Goal: Obtain resource: Download file/media

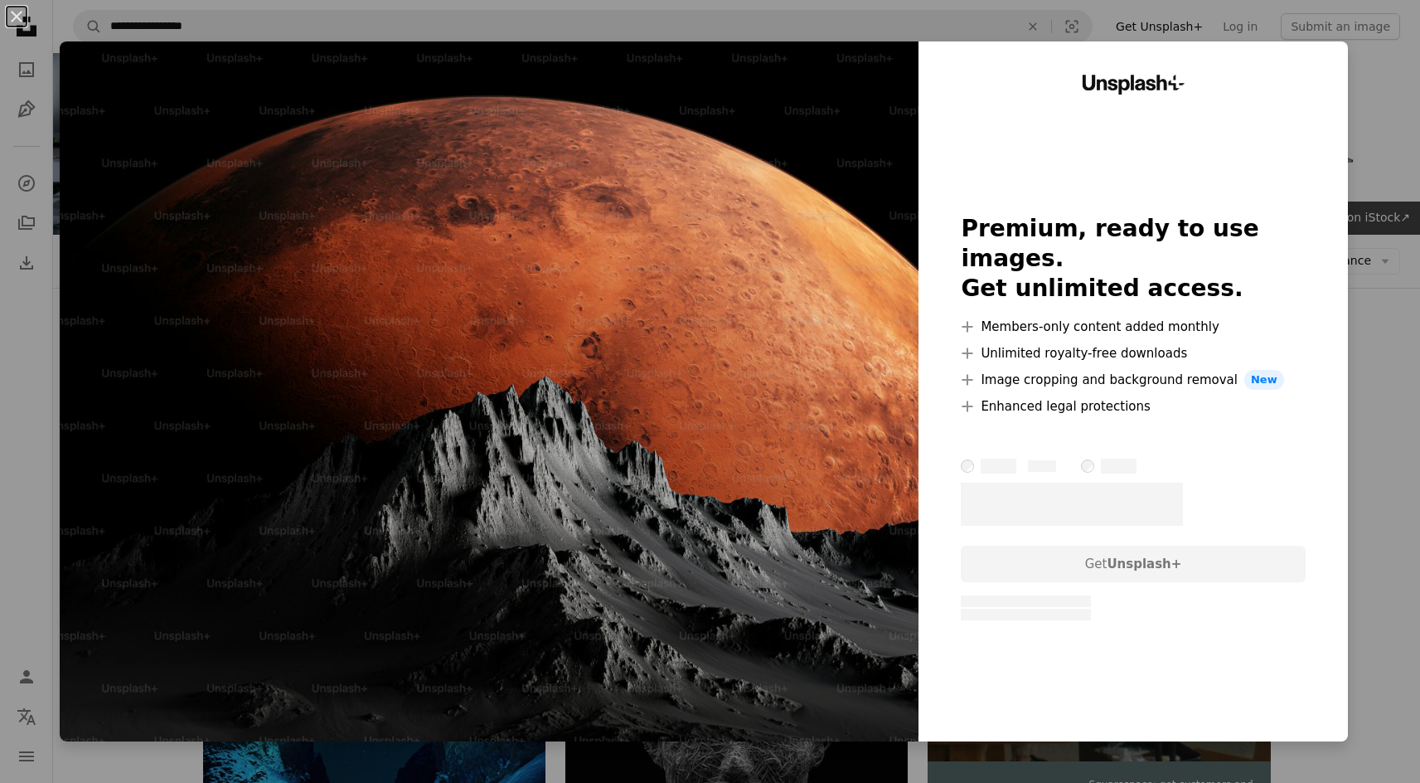
scroll to position [153, 0]
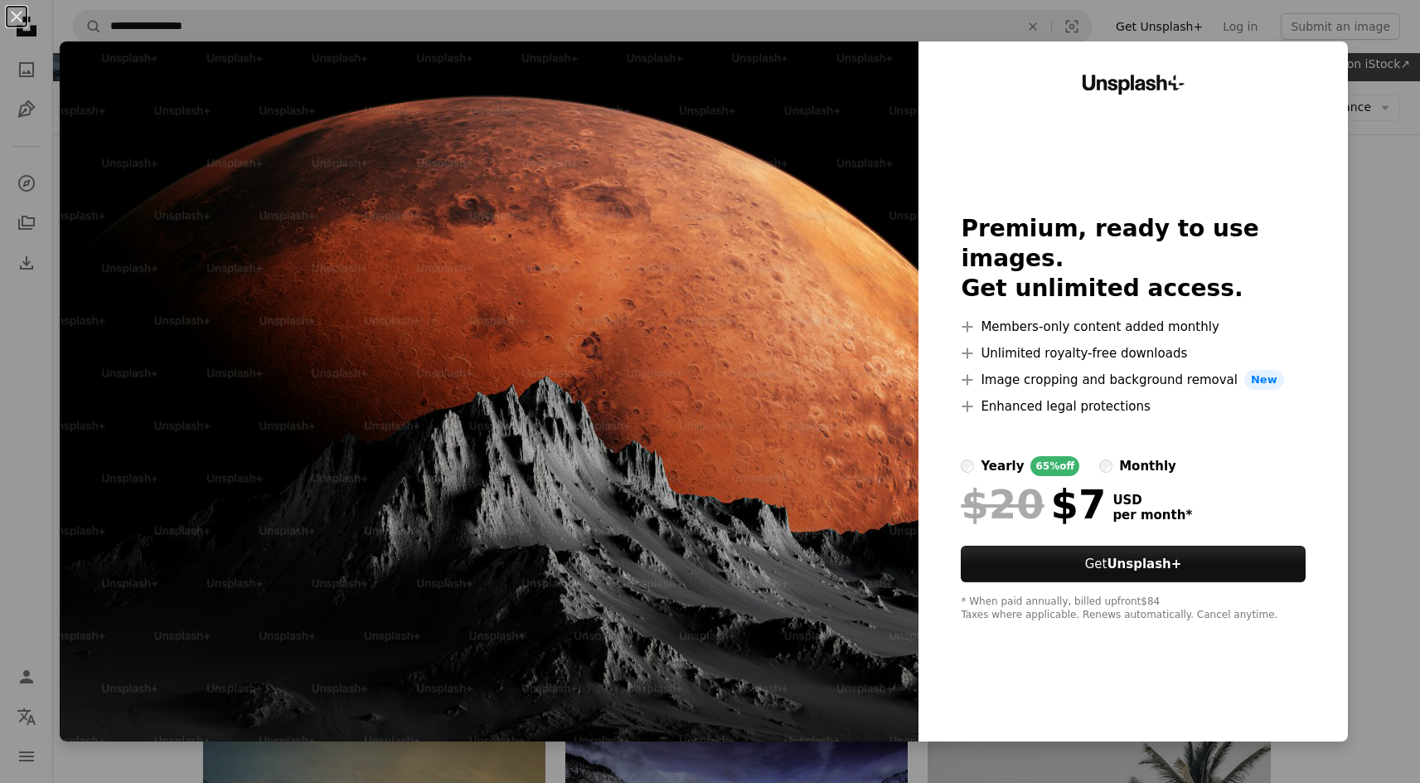
click at [1395, 405] on div "An X shape Unsplash+ Premium, ready to use images. Get unlimited access. A plus…" at bounding box center [710, 391] width 1420 height 783
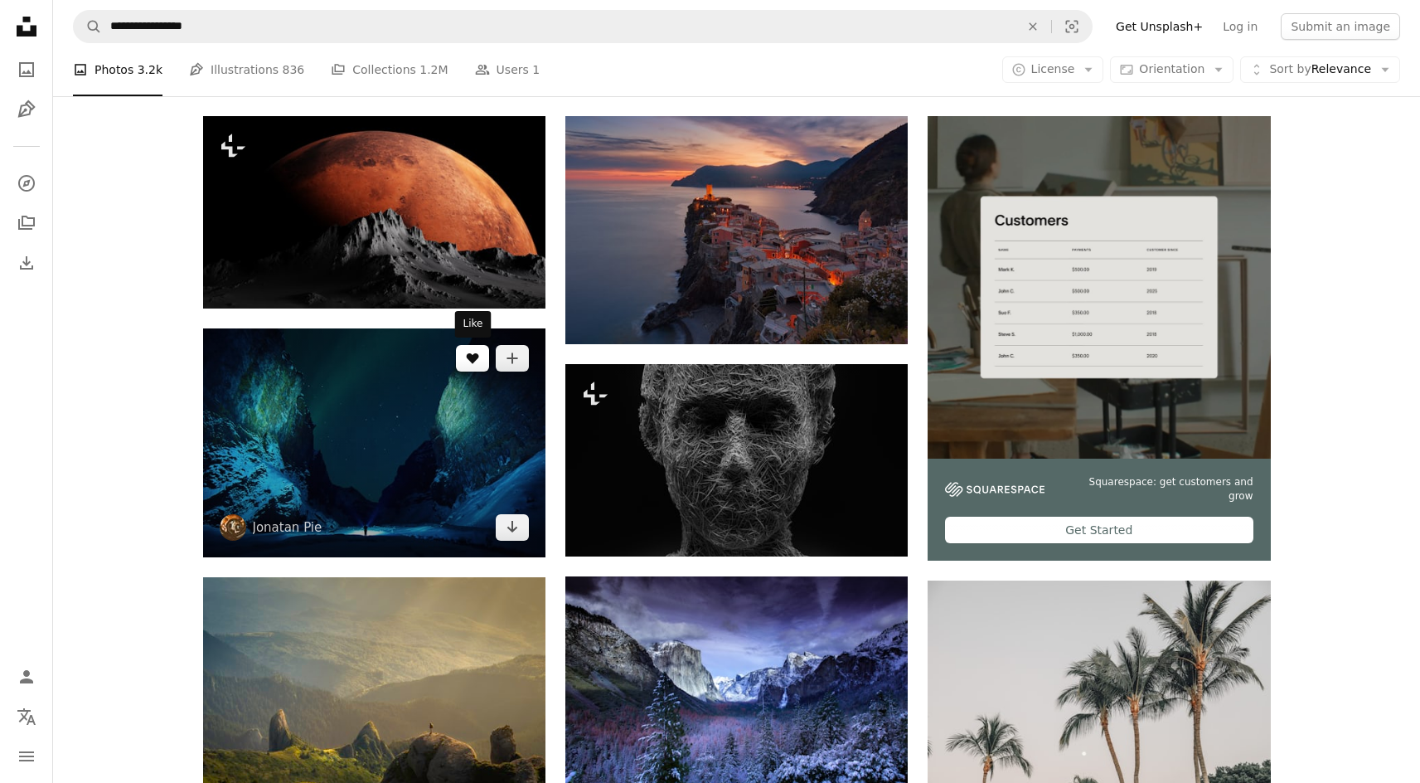
scroll to position [302, 0]
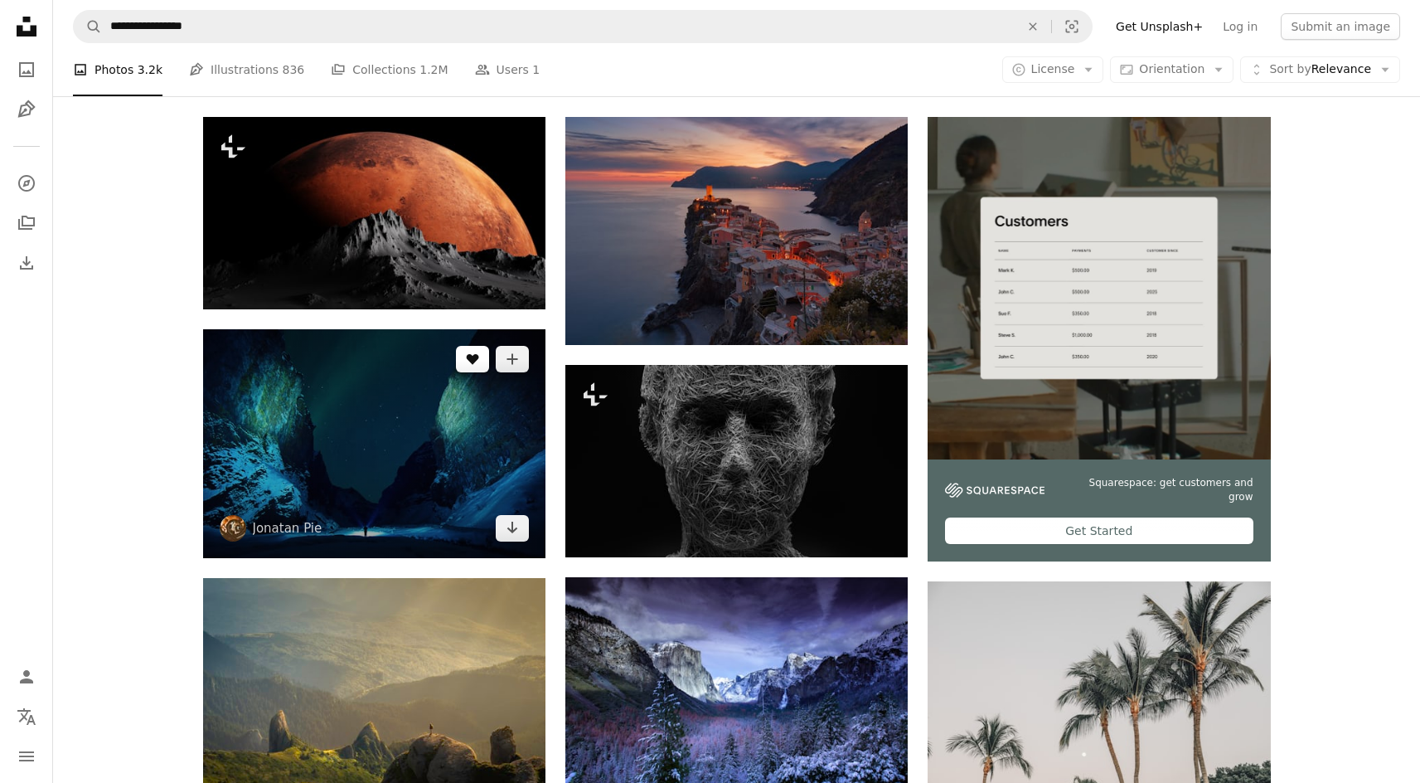
click at [477, 363] on icon "A heart" at bounding box center [472, 358] width 13 height 13
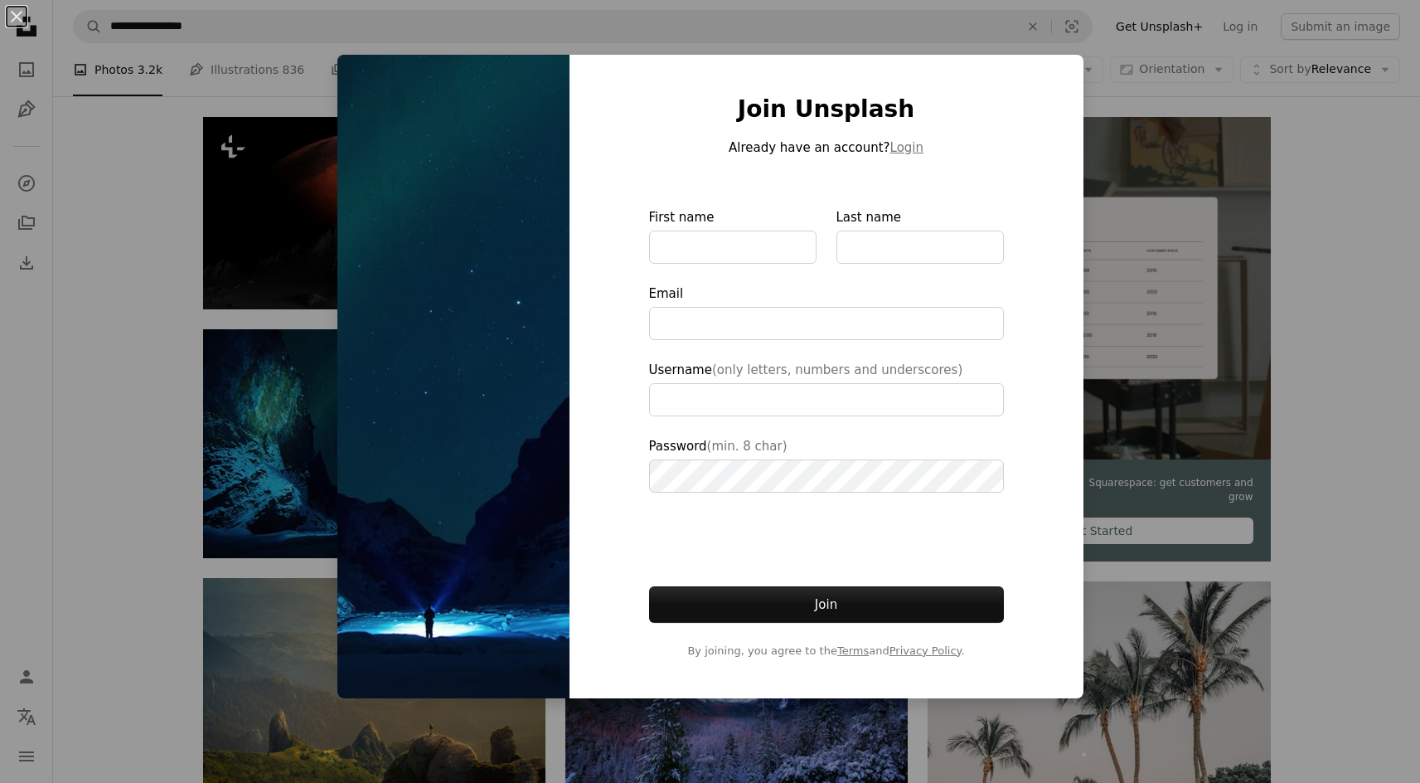
click at [1191, 295] on div "An X shape Join Unsplash Already have an account? Login First name Last name Em…" at bounding box center [710, 391] width 1420 height 783
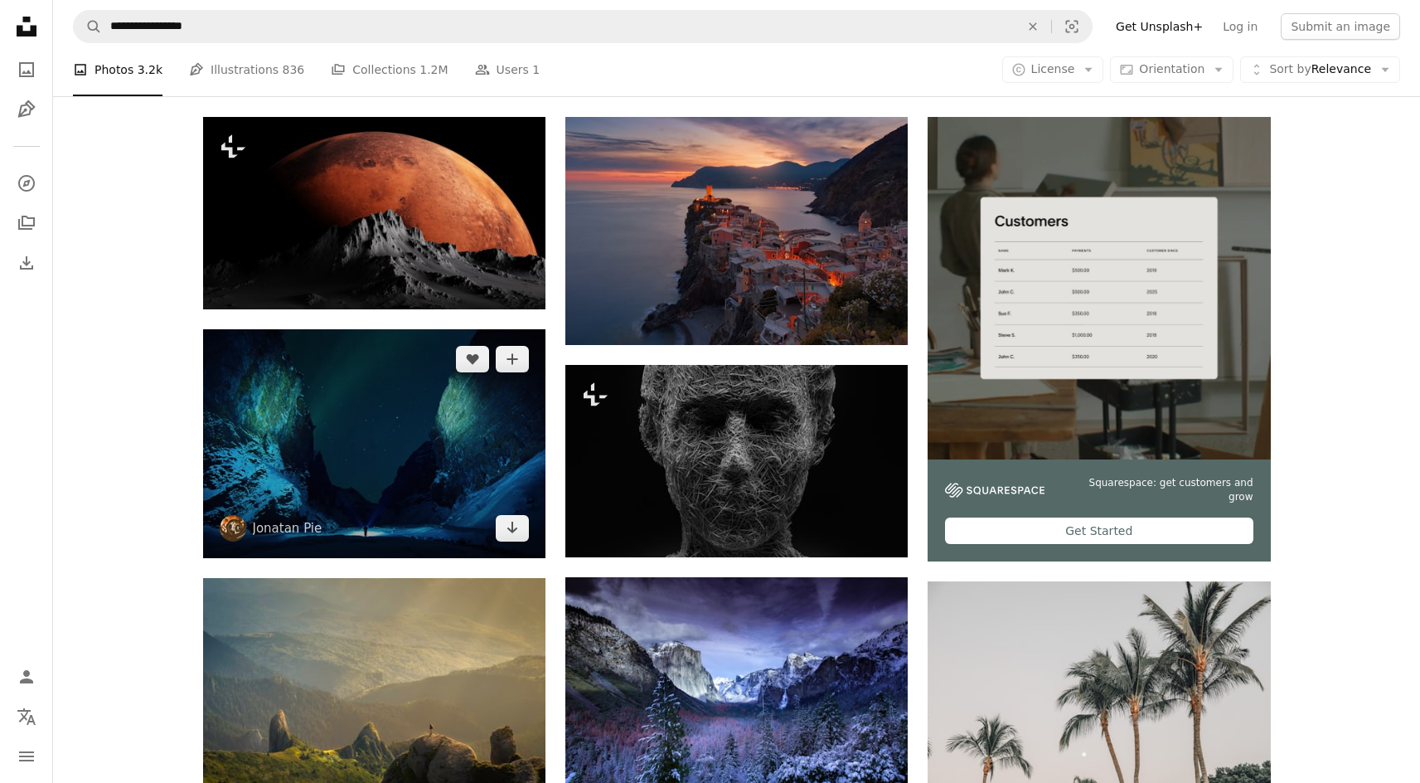
click at [257, 348] on img at bounding box center [374, 443] width 342 height 229
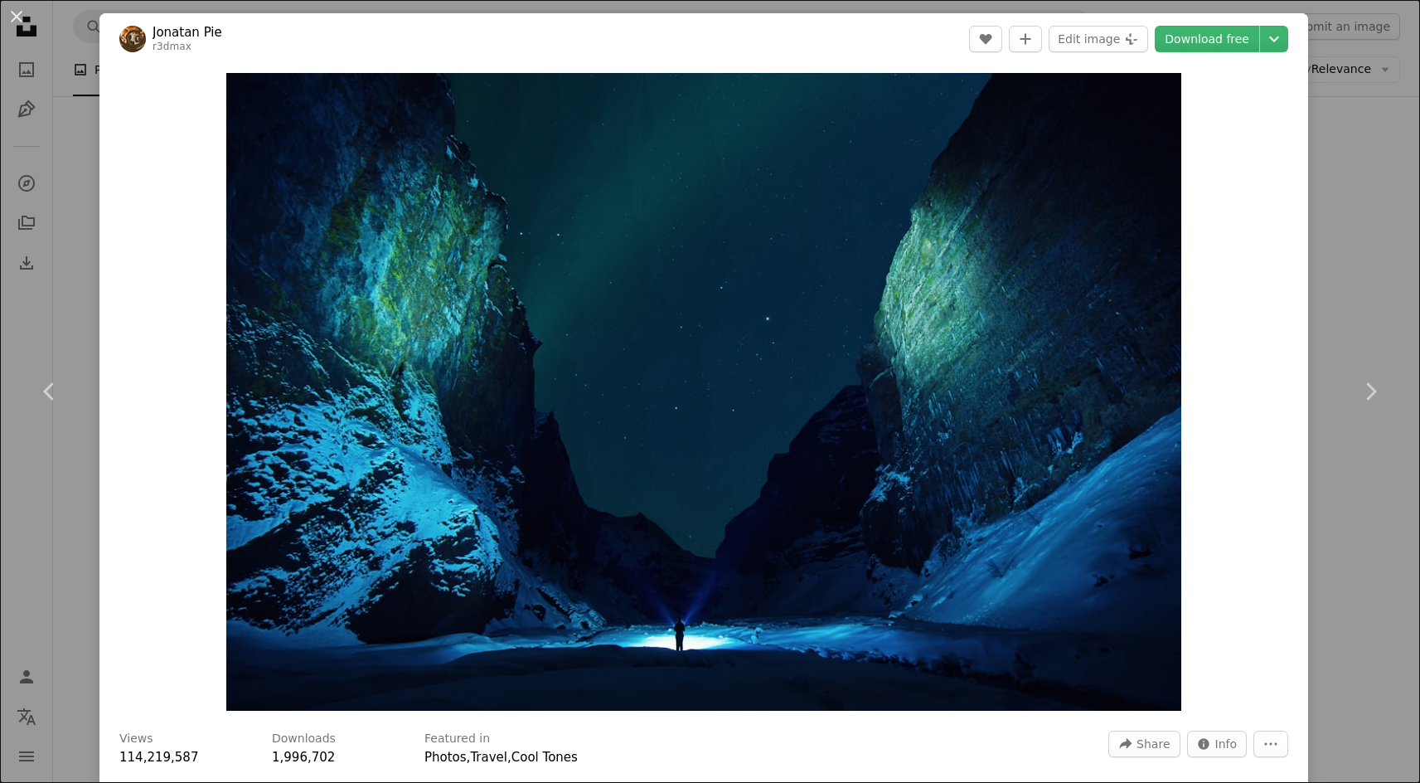
click at [50, 311] on div "An X shape Chevron left Chevron right Jonatan Pie r3dmax A heart A plus sign Ed…" at bounding box center [710, 391] width 1420 height 783
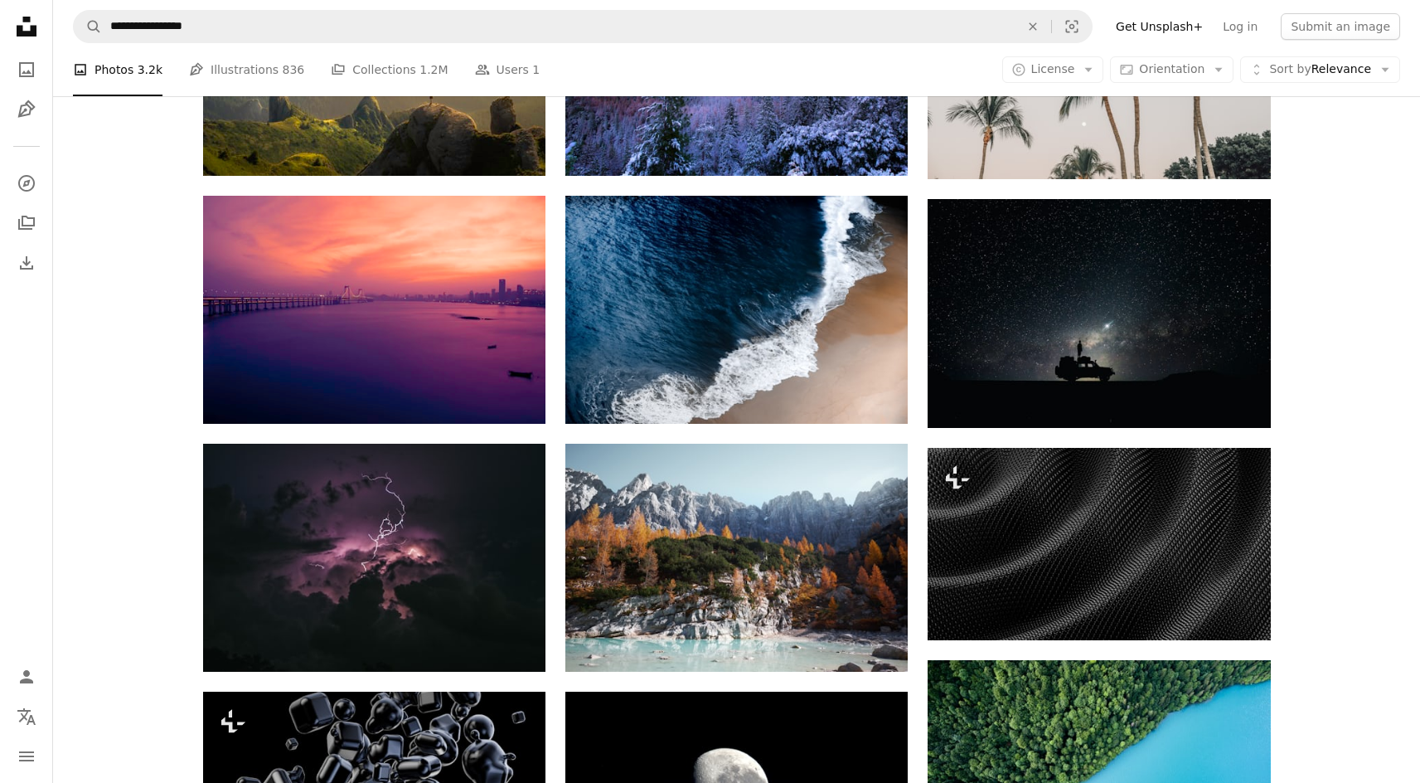
scroll to position [976, 0]
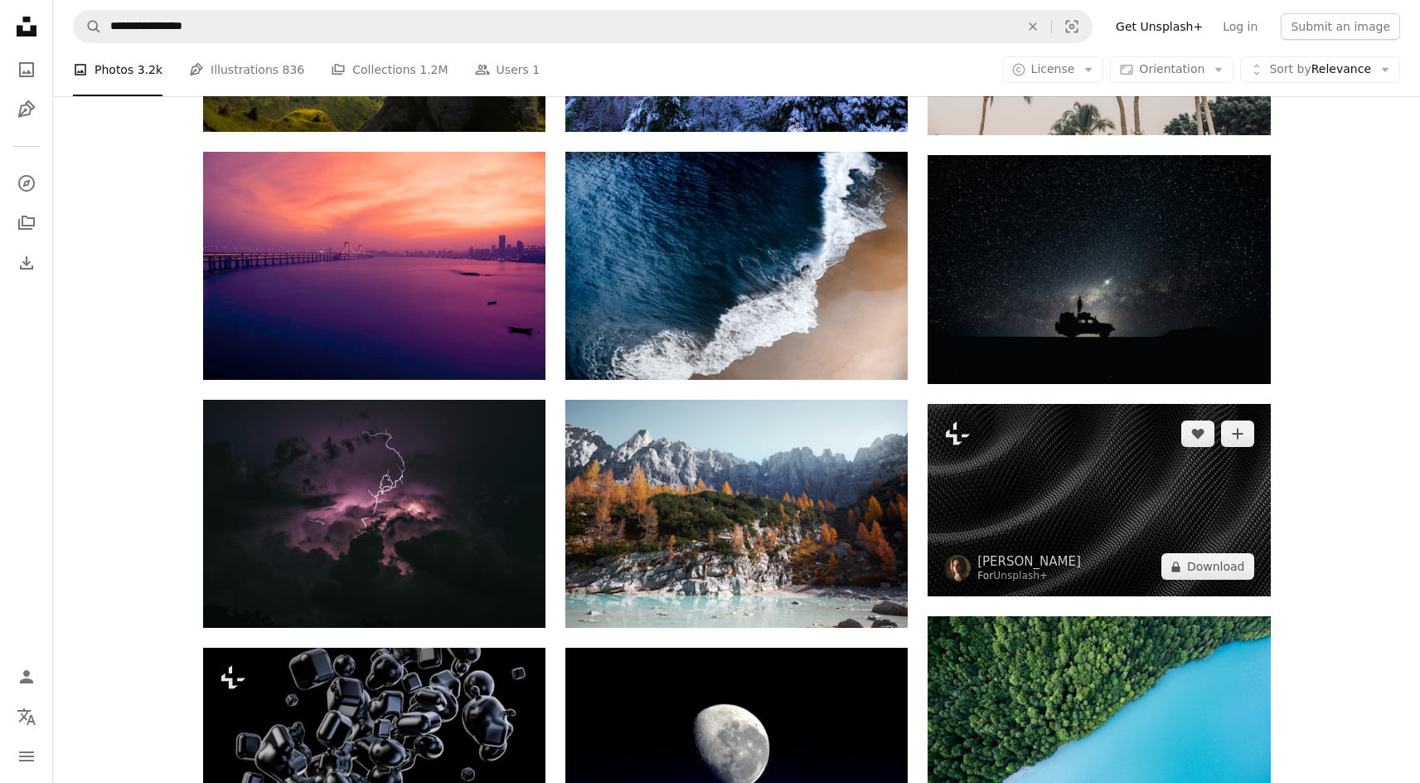
click at [958, 570] on img at bounding box center [957, 568] width 27 height 27
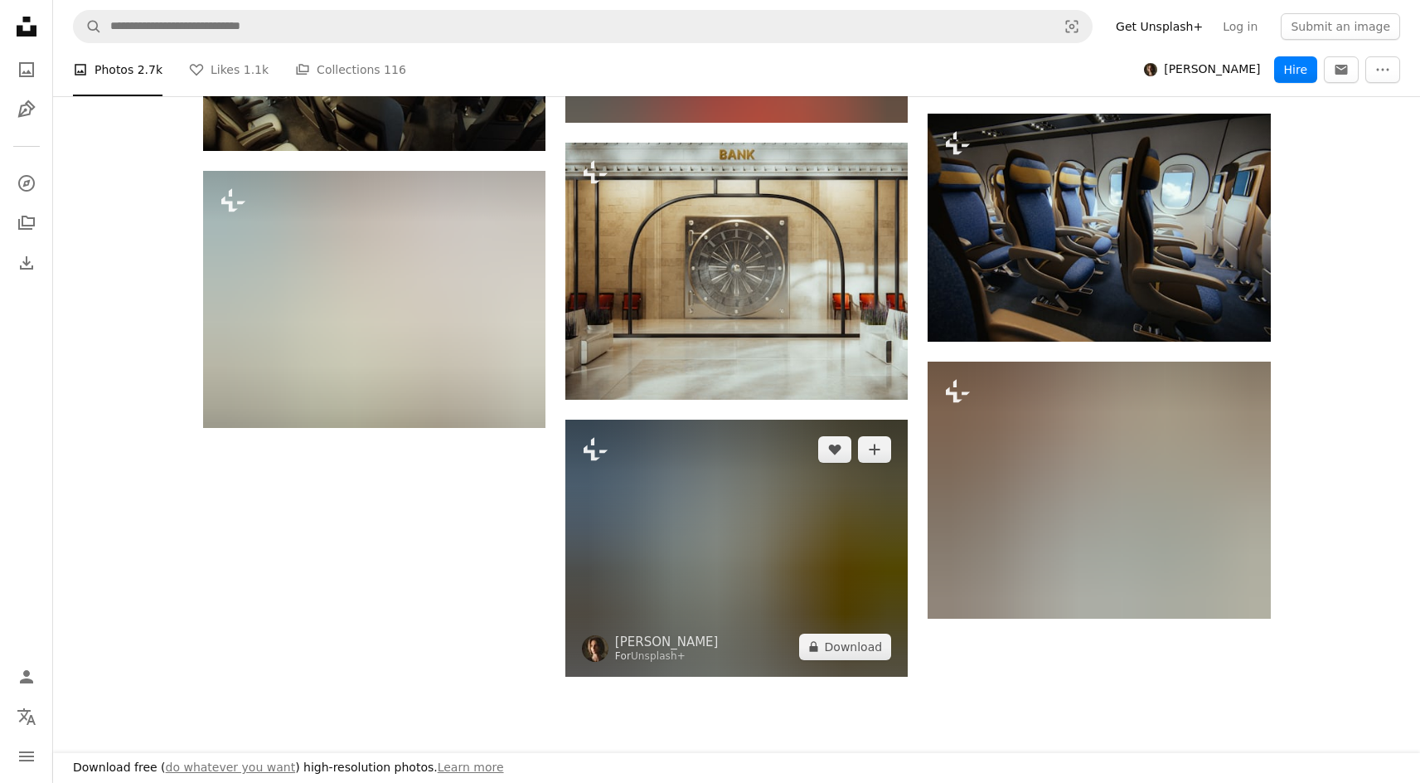
scroll to position [1764, 0]
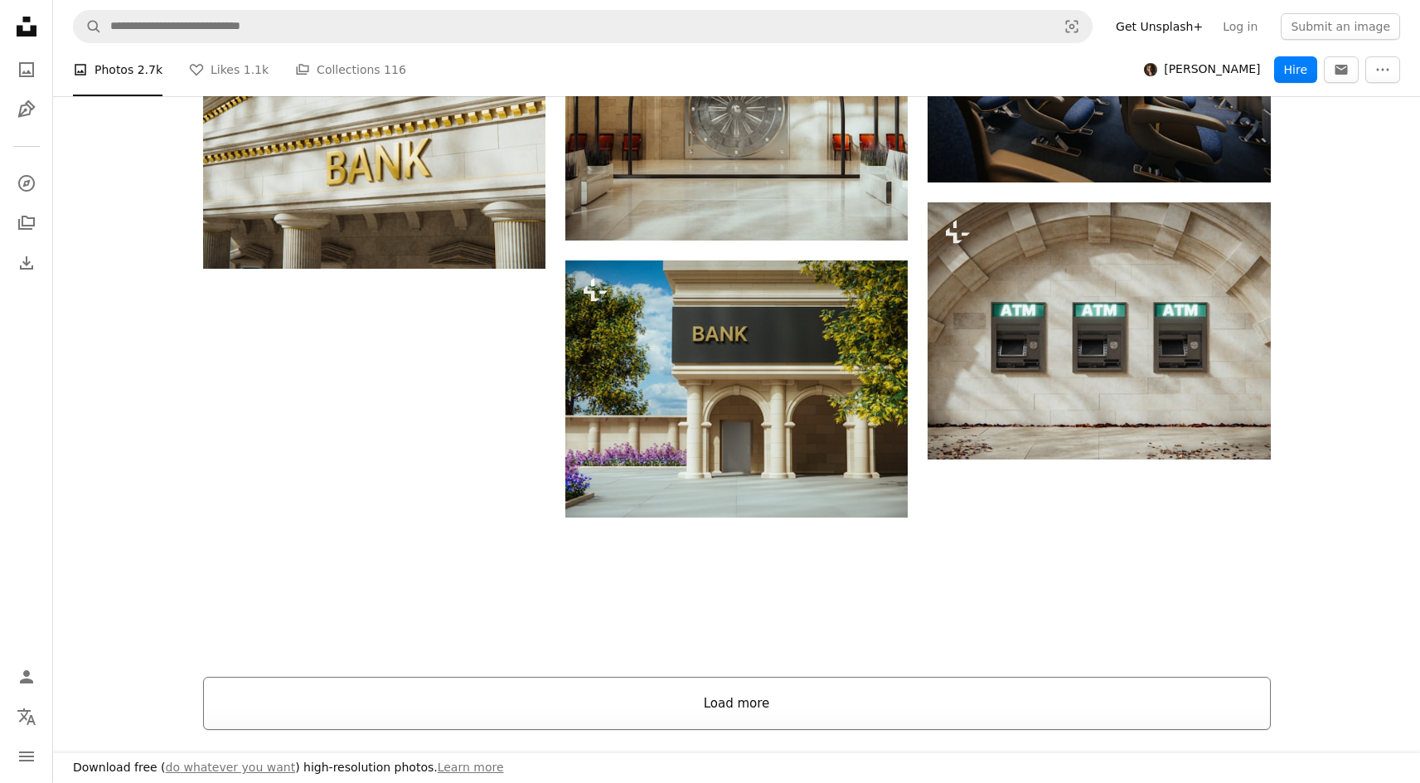
click at [739, 692] on button "Load more" at bounding box center [737, 703] width 1068 height 53
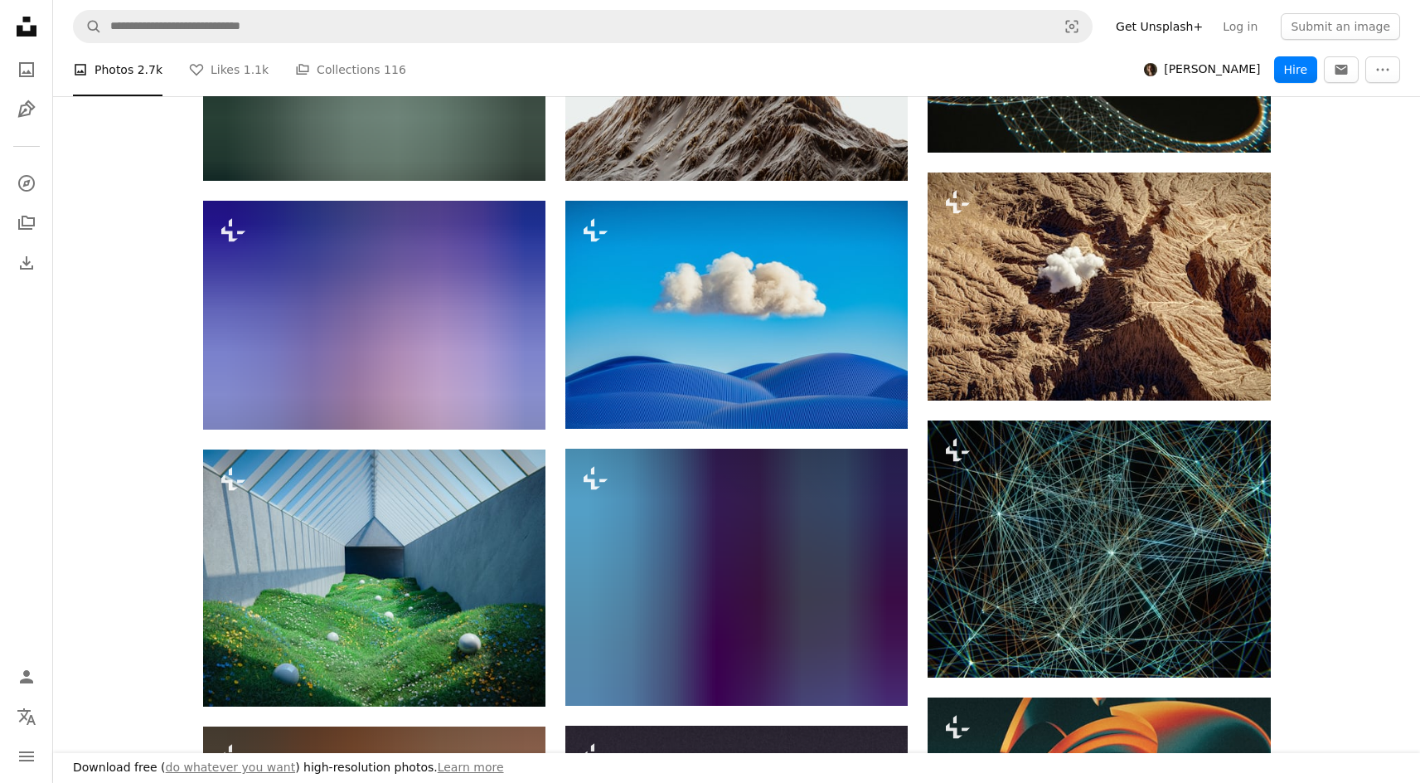
scroll to position [6579, 0]
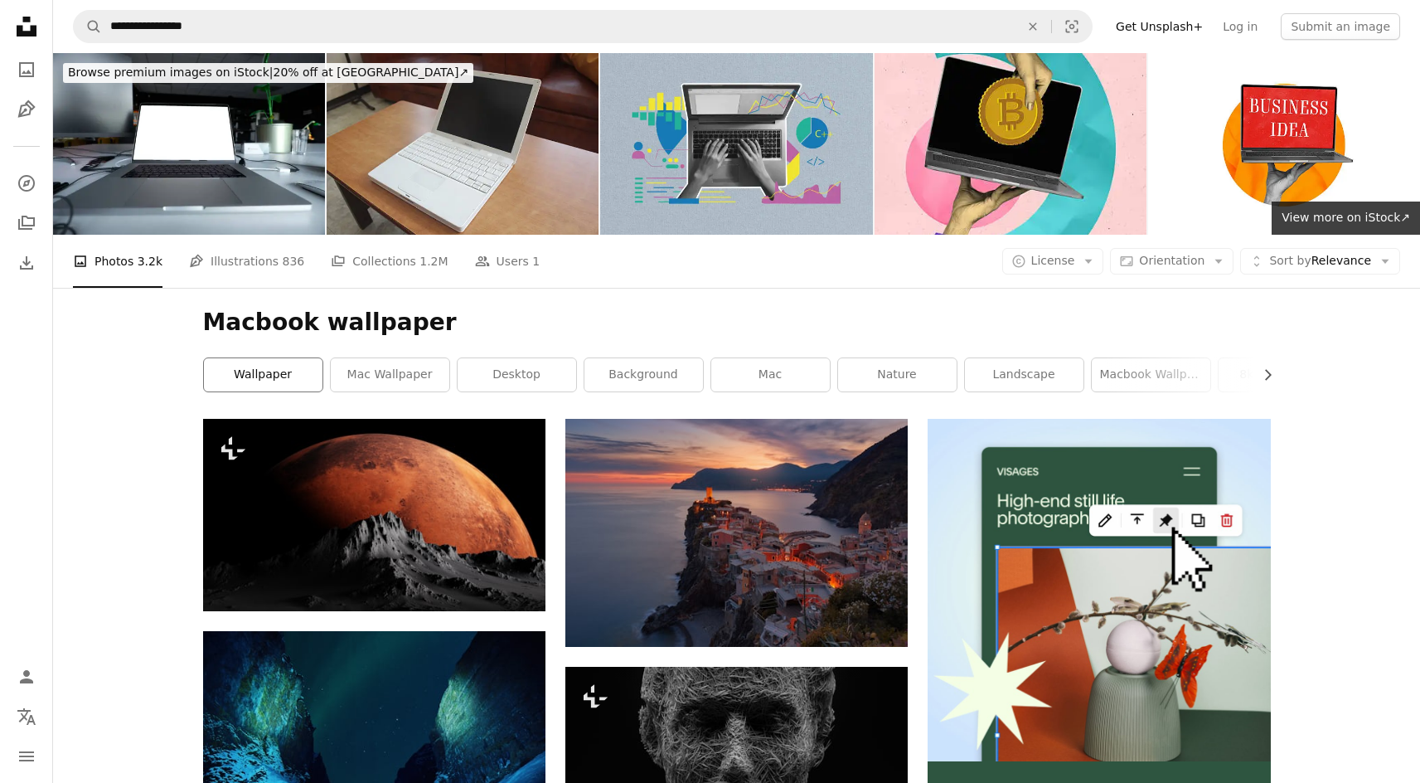
click at [312, 384] on link "wallpaper" at bounding box center [263, 374] width 119 height 33
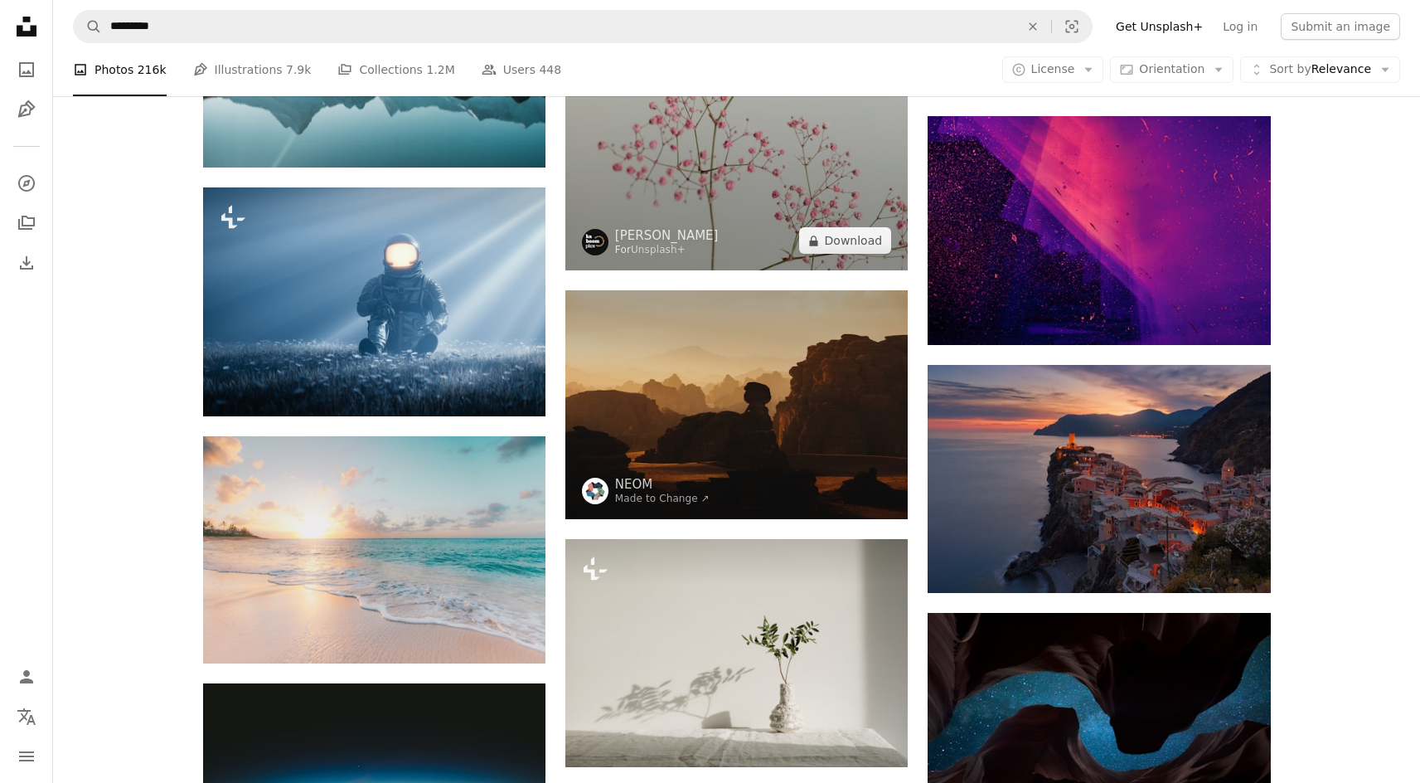
scroll to position [5252, 0]
